Goal: Share content

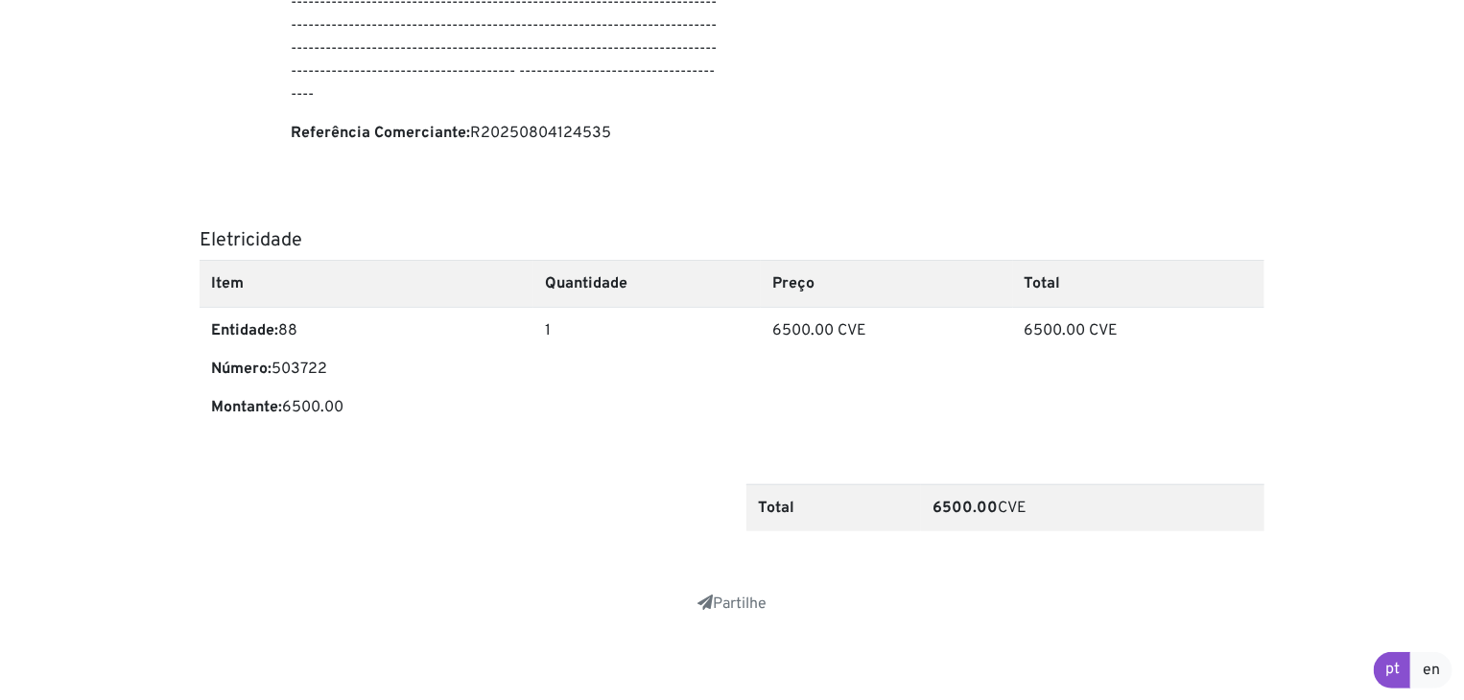
scroll to position [527, 0]
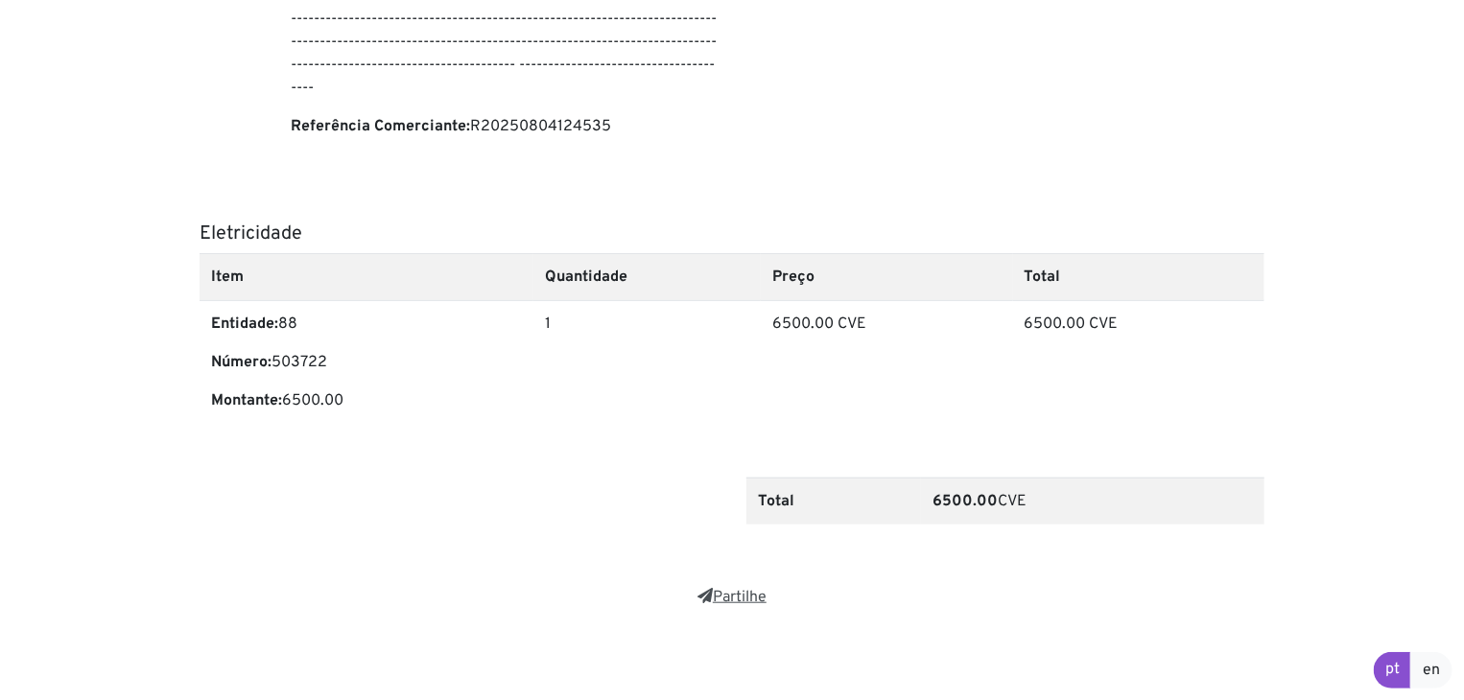
click at [706, 595] on icon at bounding box center [704, 595] width 15 height 15
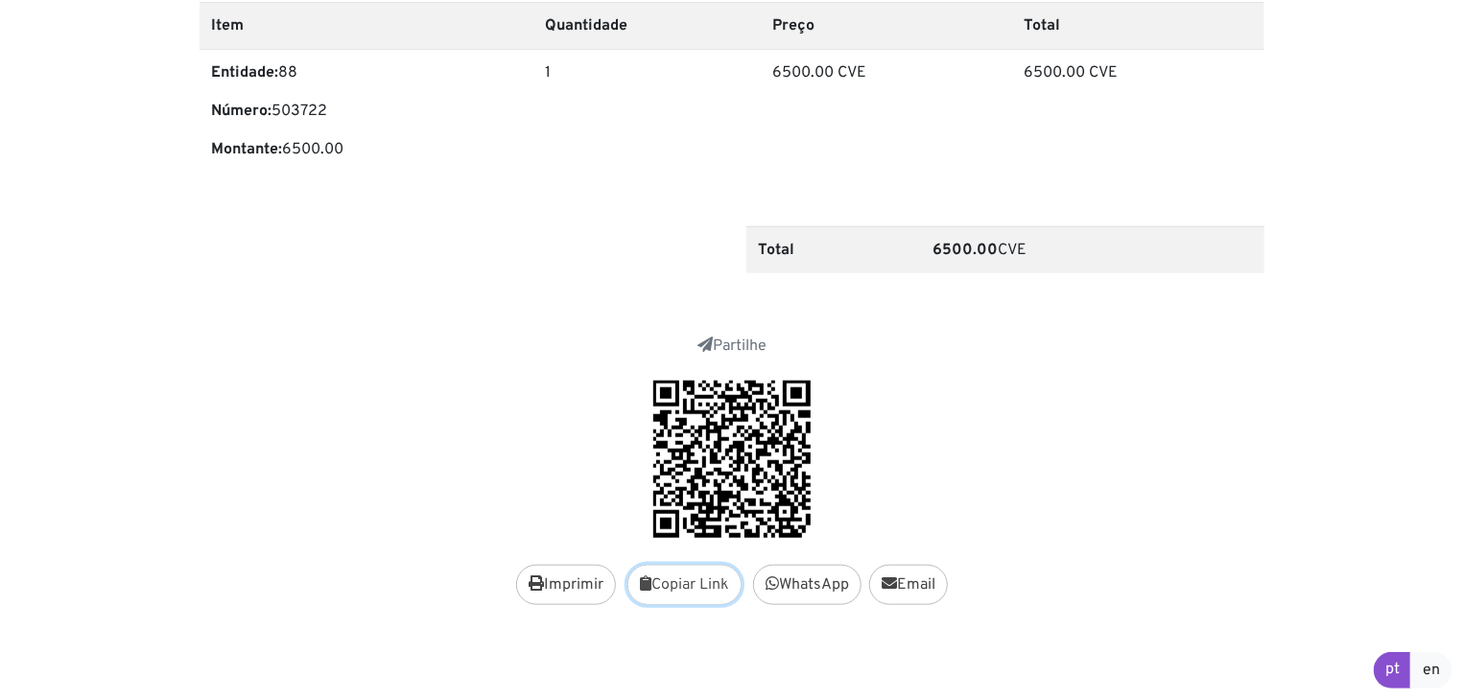
click at [671, 585] on button "Copiar Link" at bounding box center [684, 585] width 114 height 40
click at [731, 350] on link "Partilhe" at bounding box center [731, 346] width 69 height 19
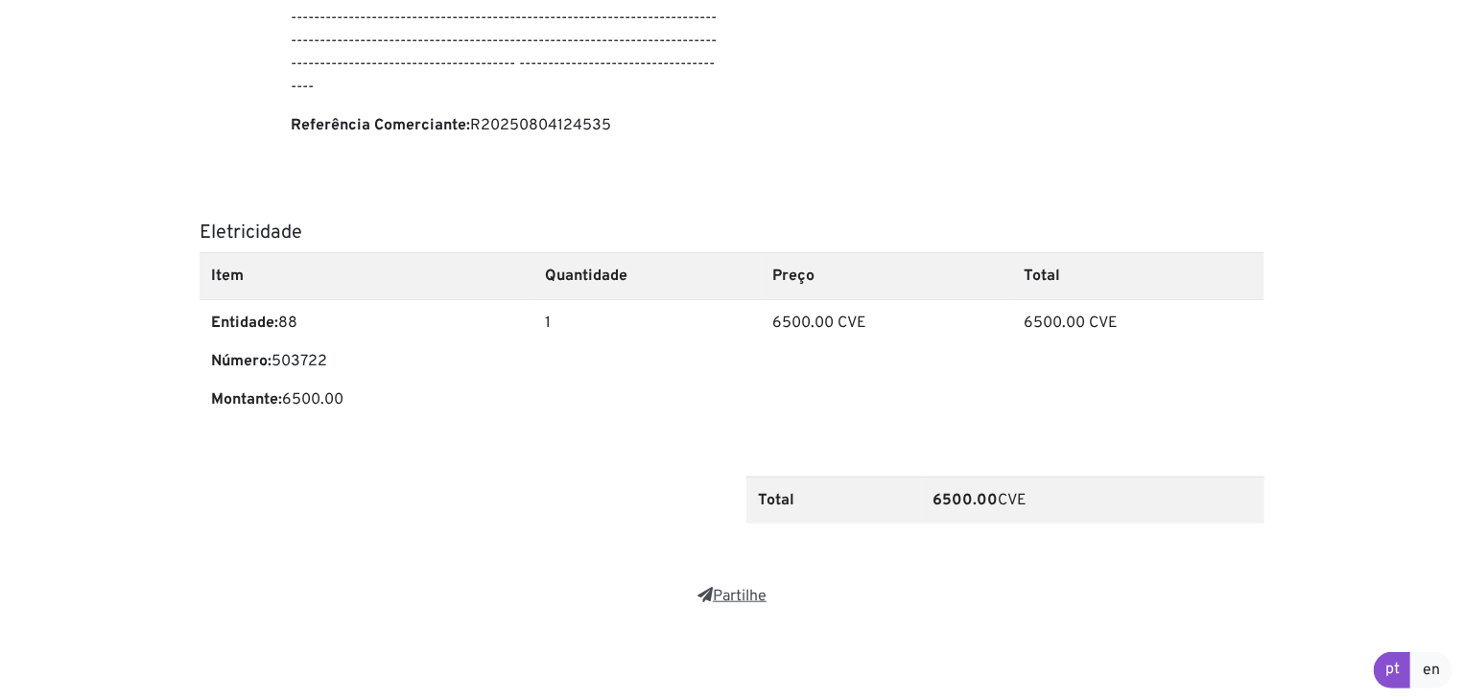
scroll to position [527, 0]
click at [726, 596] on link "Partilhe" at bounding box center [731, 597] width 69 height 19
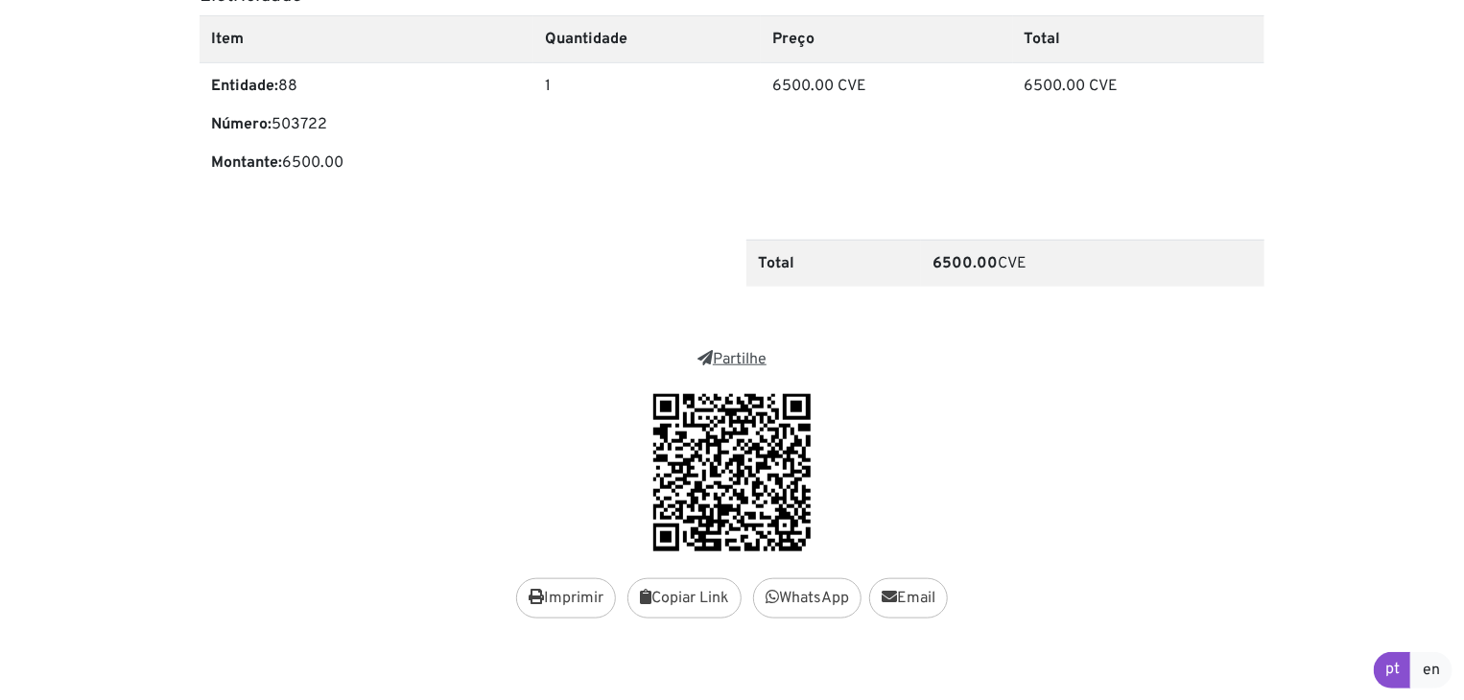
scroll to position [778, 0]
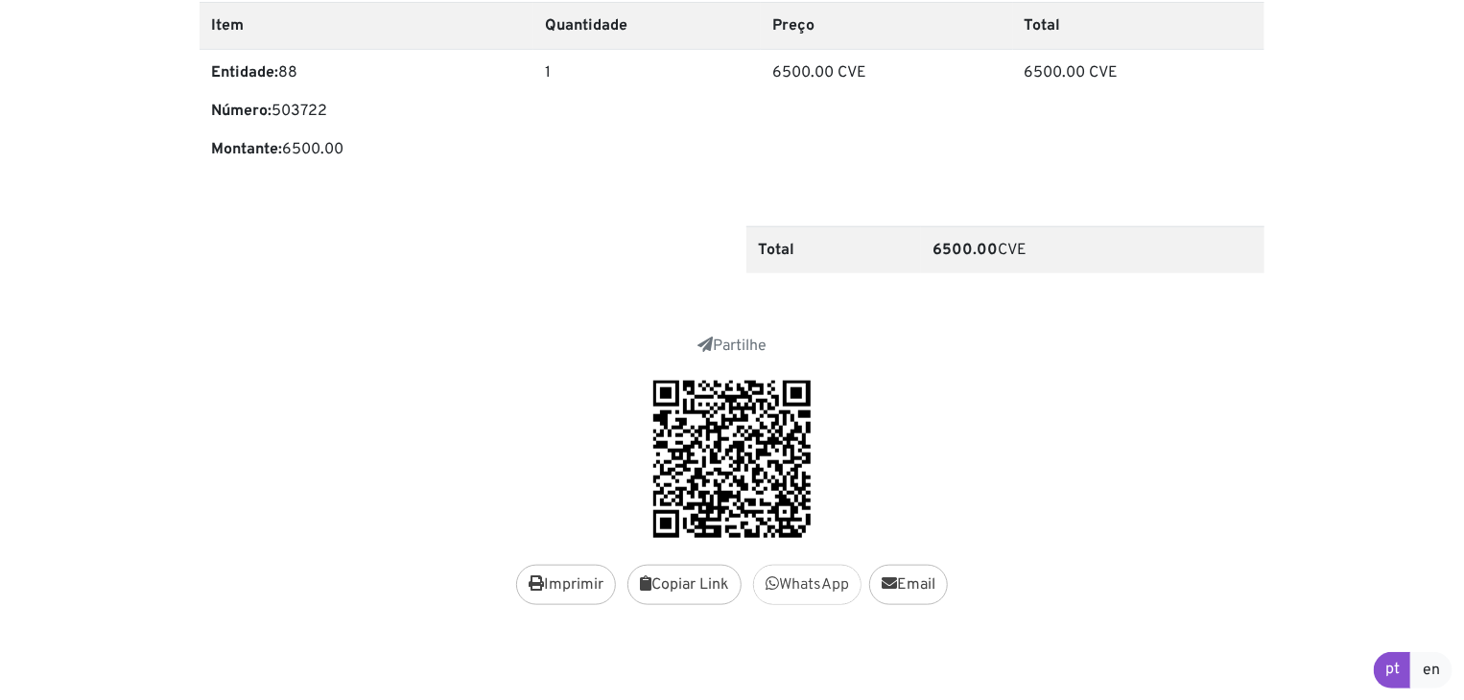
click at [815, 584] on link "WhatsApp" at bounding box center [807, 585] width 108 height 40
click at [910, 582] on link "Email" at bounding box center [908, 585] width 79 height 40
click at [1069, 396] on div at bounding box center [732, 459] width 1065 height 157
click at [547, 587] on button "Imprimir" at bounding box center [566, 585] width 100 height 40
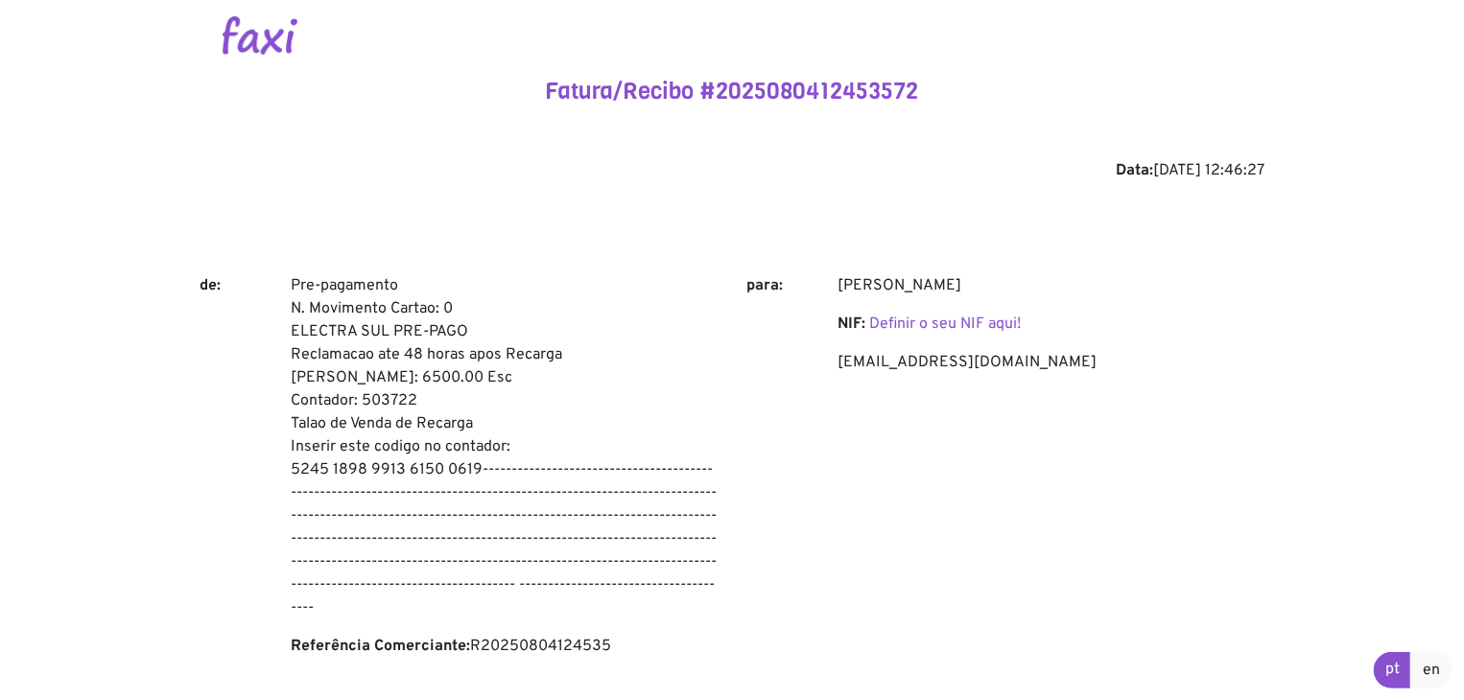
scroll to position [4, 0]
